Goal: Book appointment/travel/reservation

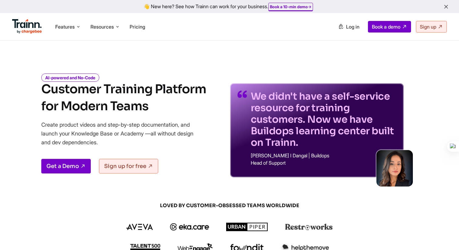
click at [293, 9] on span "Book a 10-min demo →" at bounding box center [290, 7] width 45 height 8
click at [284, 5] on b "Book a 10-min demo" at bounding box center [289, 6] width 38 height 5
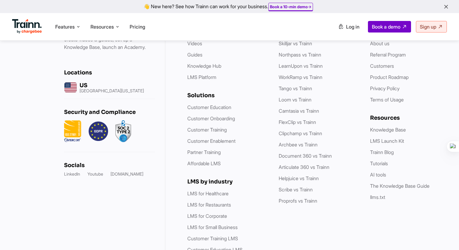
scroll to position [1805, 0]
